Goal: Information Seeking & Learning: Learn about a topic

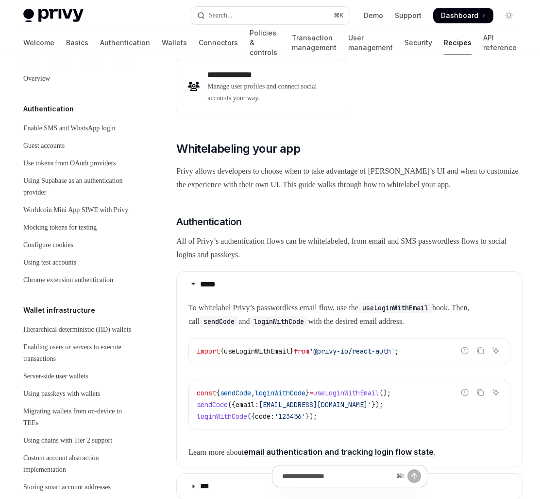
scroll to position [342, 0]
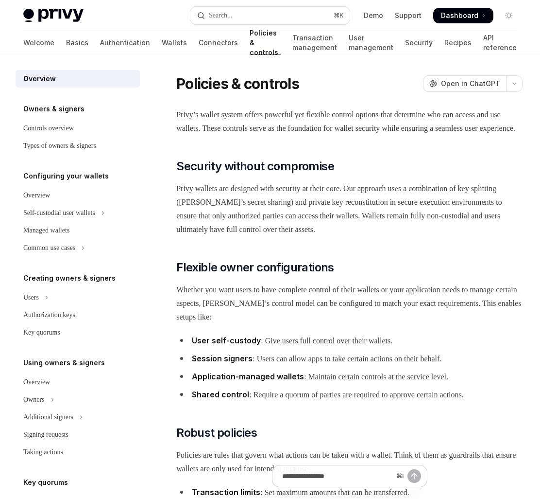
scroll to position [13, 0]
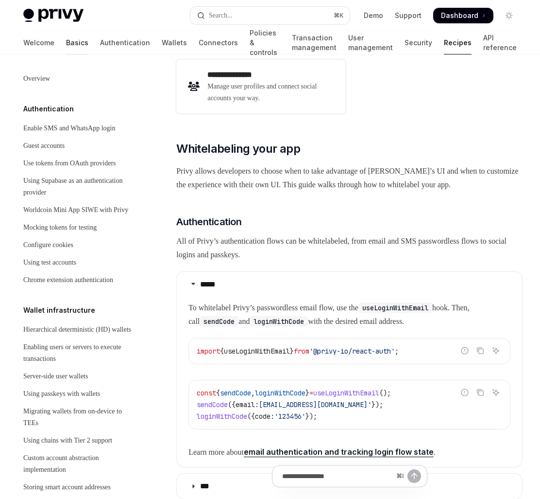
click at [66, 44] on link "Basics" at bounding box center [77, 42] width 22 height 23
type textarea "*"
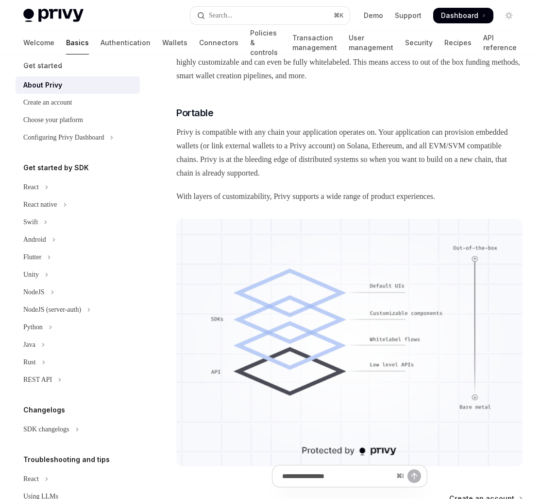
scroll to position [720, 0]
